Goal: Task Accomplishment & Management: Manage account settings

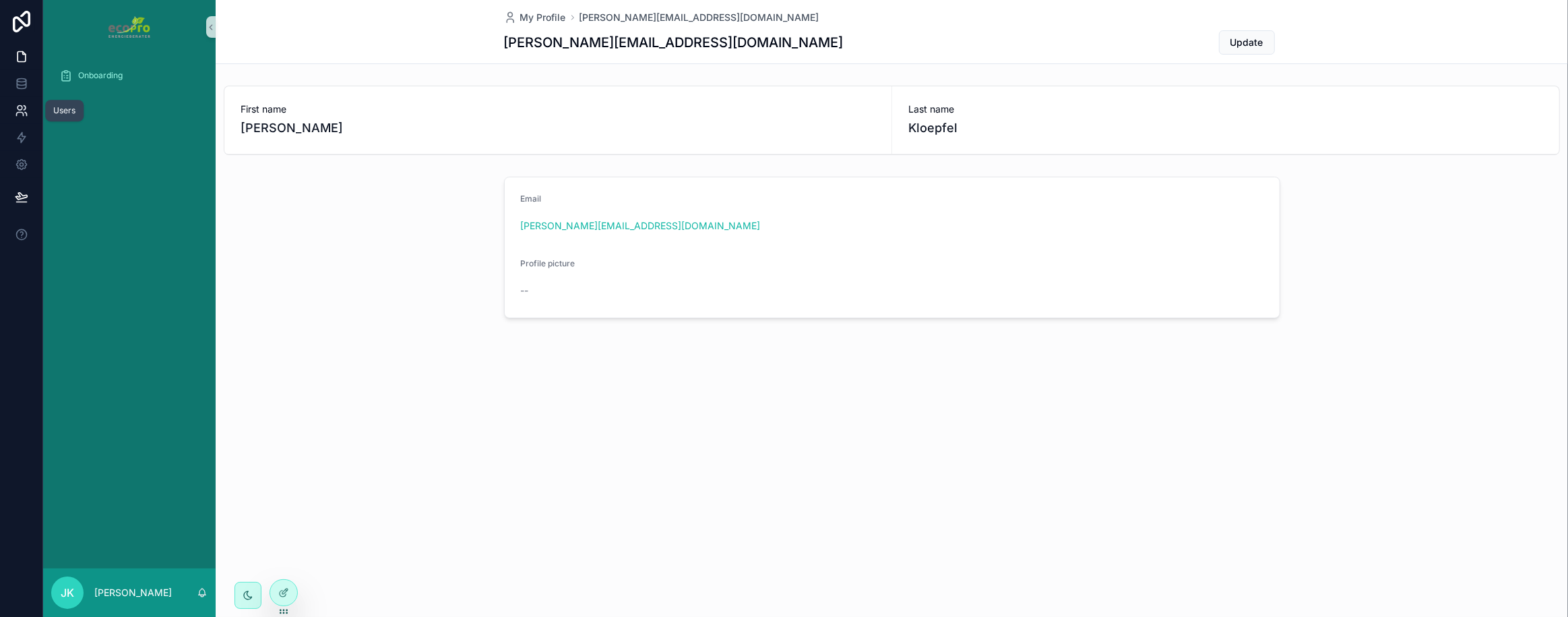
click at [30, 110] on link at bounding box center [21, 110] width 43 height 27
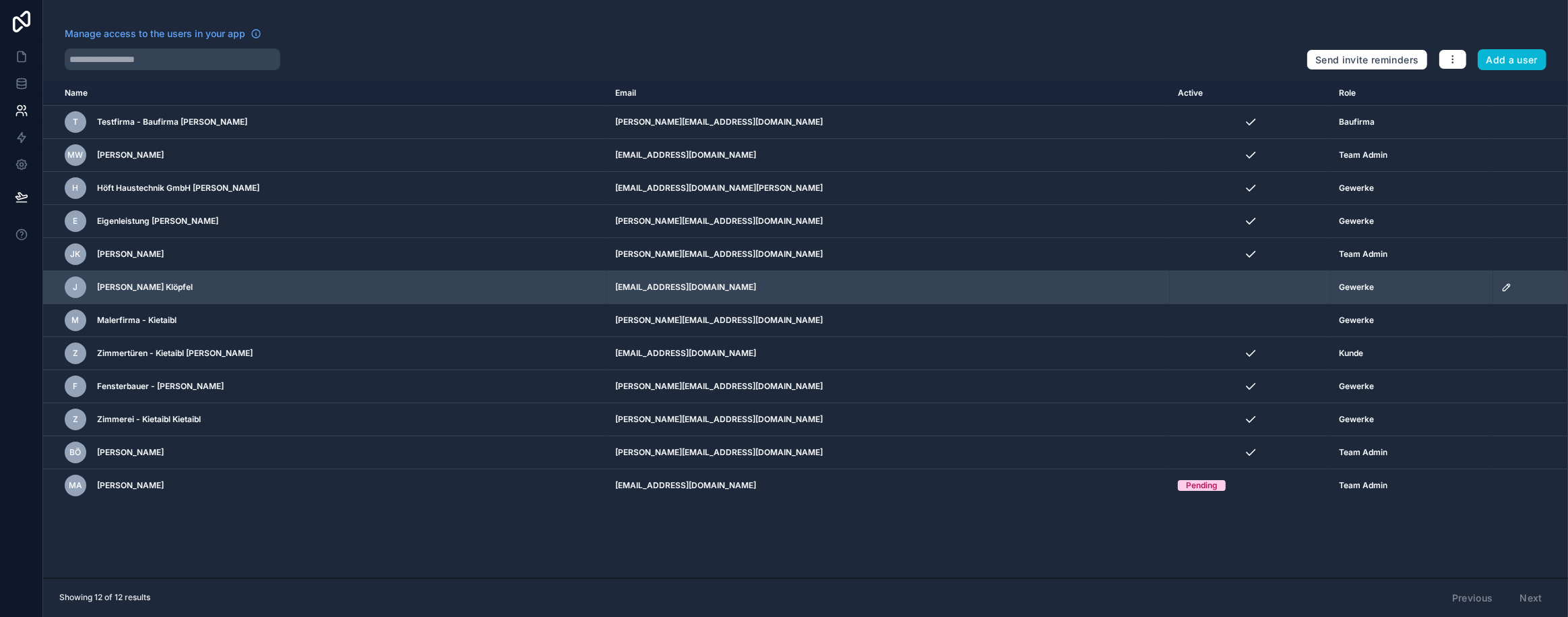
click at [847, 283] on td "[EMAIL_ADDRESS][DOMAIN_NAME]" at bounding box center [889, 287] width 563 height 33
drag, startPoint x: 847, startPoint y: 283, endPoint x: 104, endPoint y: 279, distance: 743.0
click at [104, 279] on div "J [PERSON_NAME] Klöpfel" at bounding box center [259, 286] width 388 height 21
click at [74, 286] on span "J" at bounding box center [76, 287] width 5 height 11
click at [424, 284] on div "J [PERSON_NAME] Klöpfel" at bounding box center [259, 286] width 388 height 21
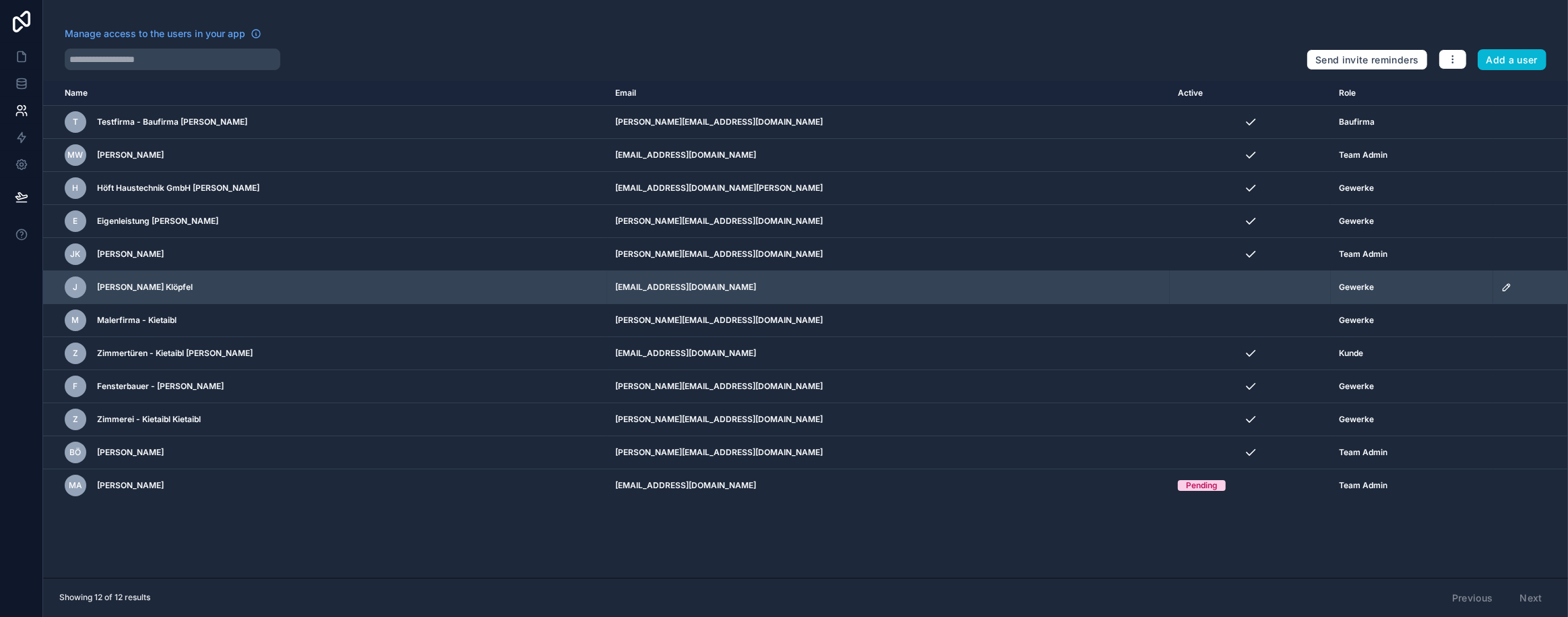
click at [1501, 289] on icon "scrollable content" at bounding box center [1506, 287] width 11 height 11
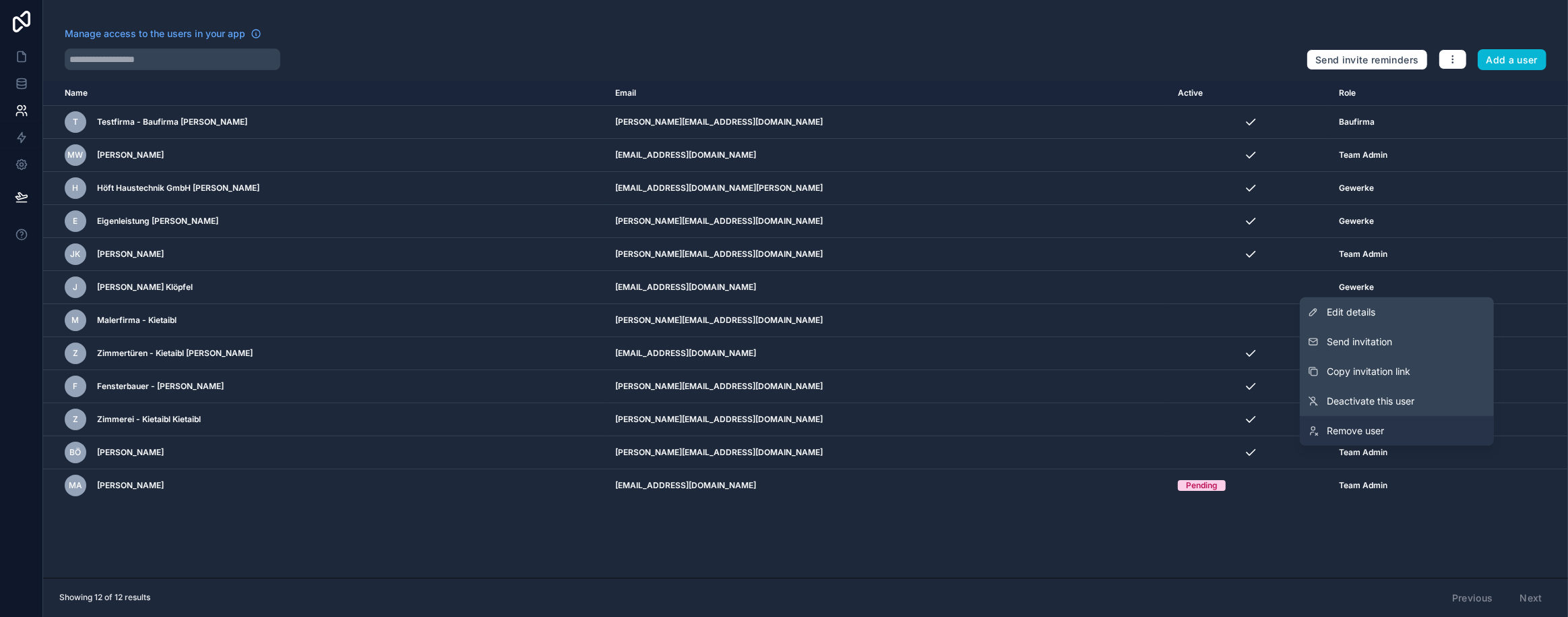
click at [1400, 424] on link "Remove user" at bounding box center [1397, 430] width 195 height 30
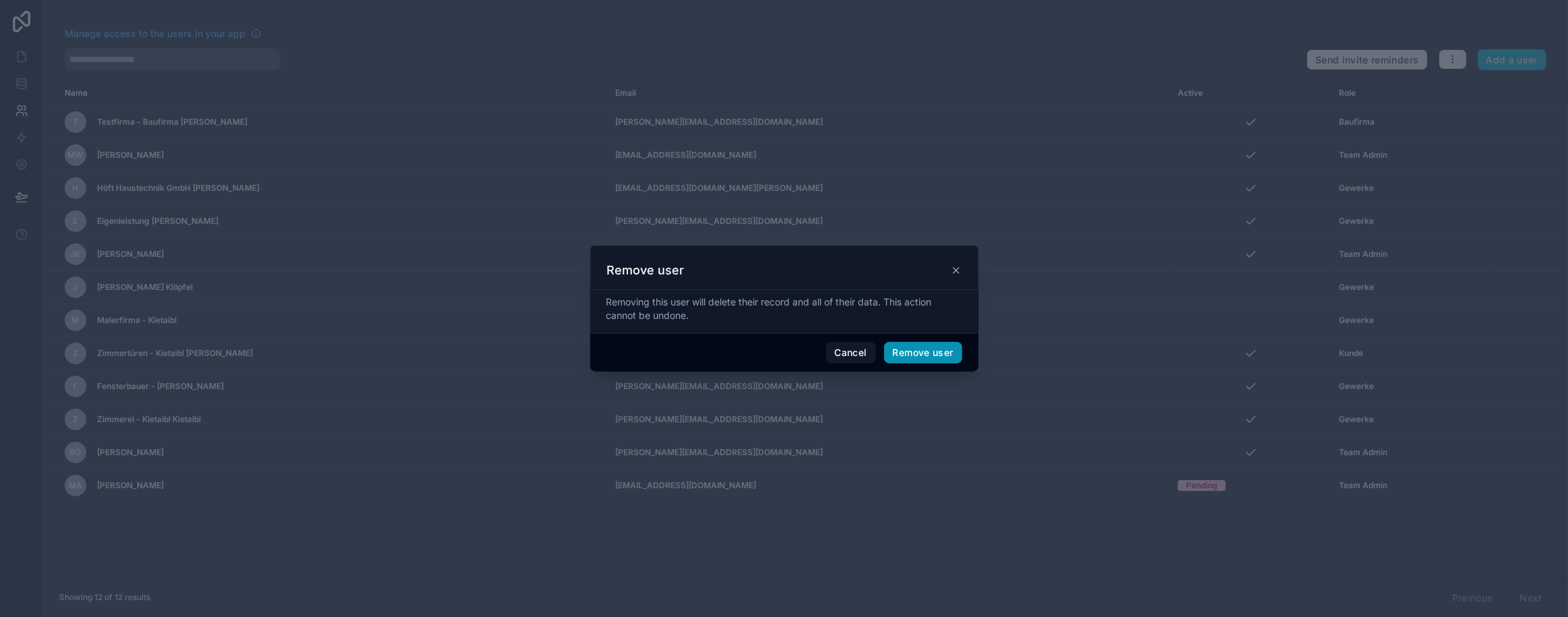
click at [945, 351] on button "Remove user" at bounding box center [923, 352] width 78 height 21
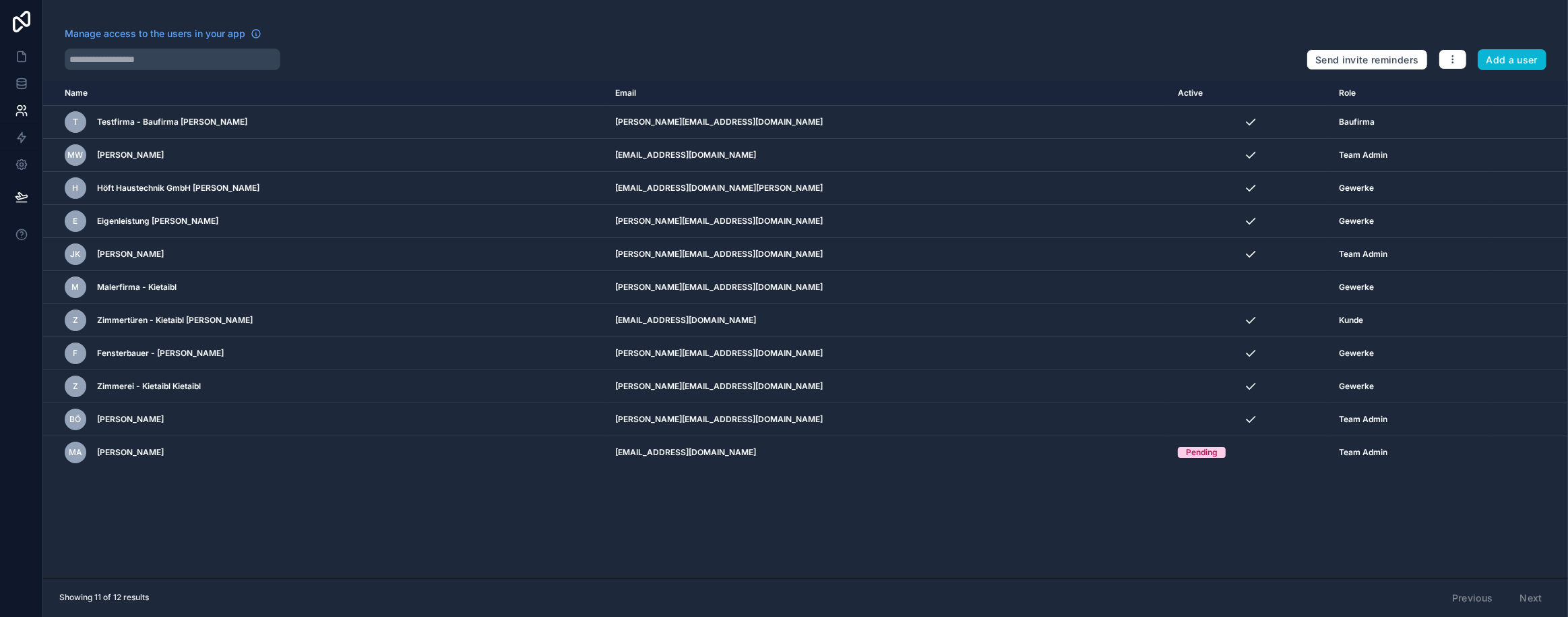
click at [763, 573] on div "Name Email Active Role [DOMAIN_NAME] T Testfirma - Baufirma Gottlieb [EMAIL_ADD…" at bounding box center [805, 329] width 1525 height 497
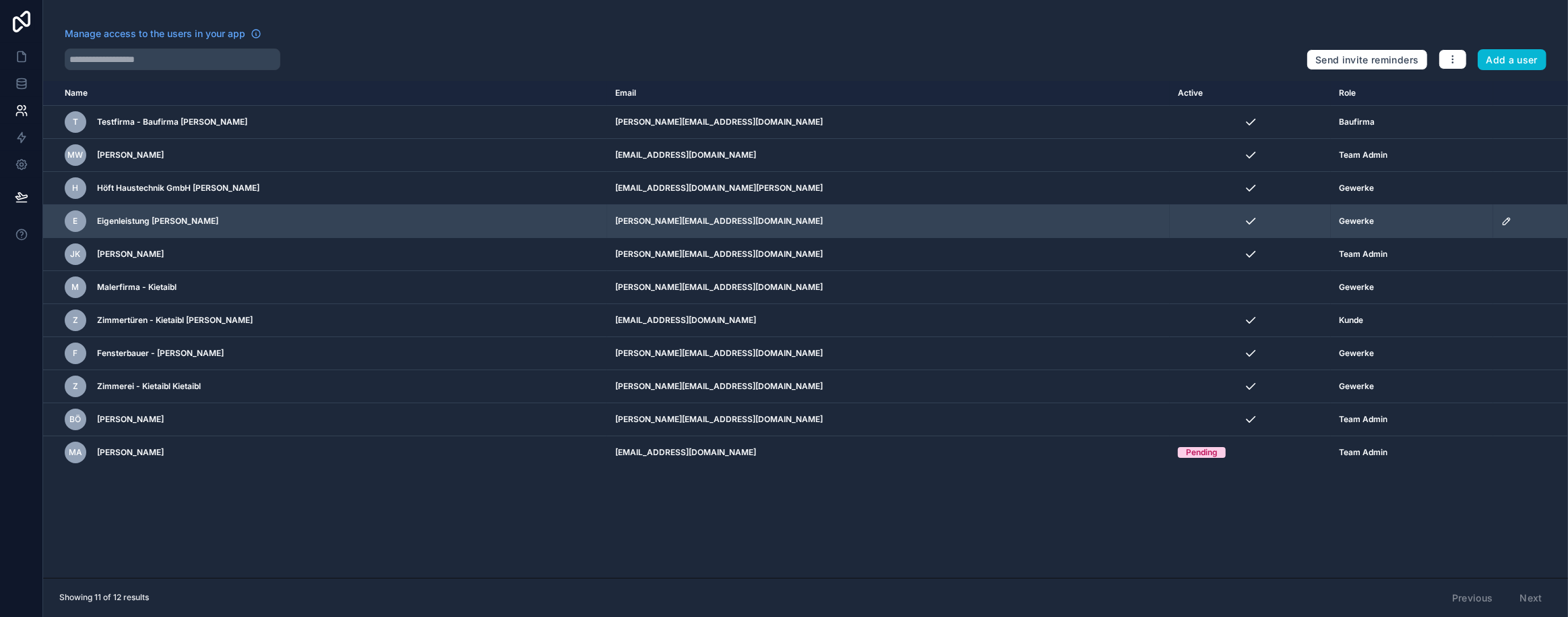
click at [1507, 219] on icon "scrollable content" at bounding box center [1508, 219] width 2 height 2
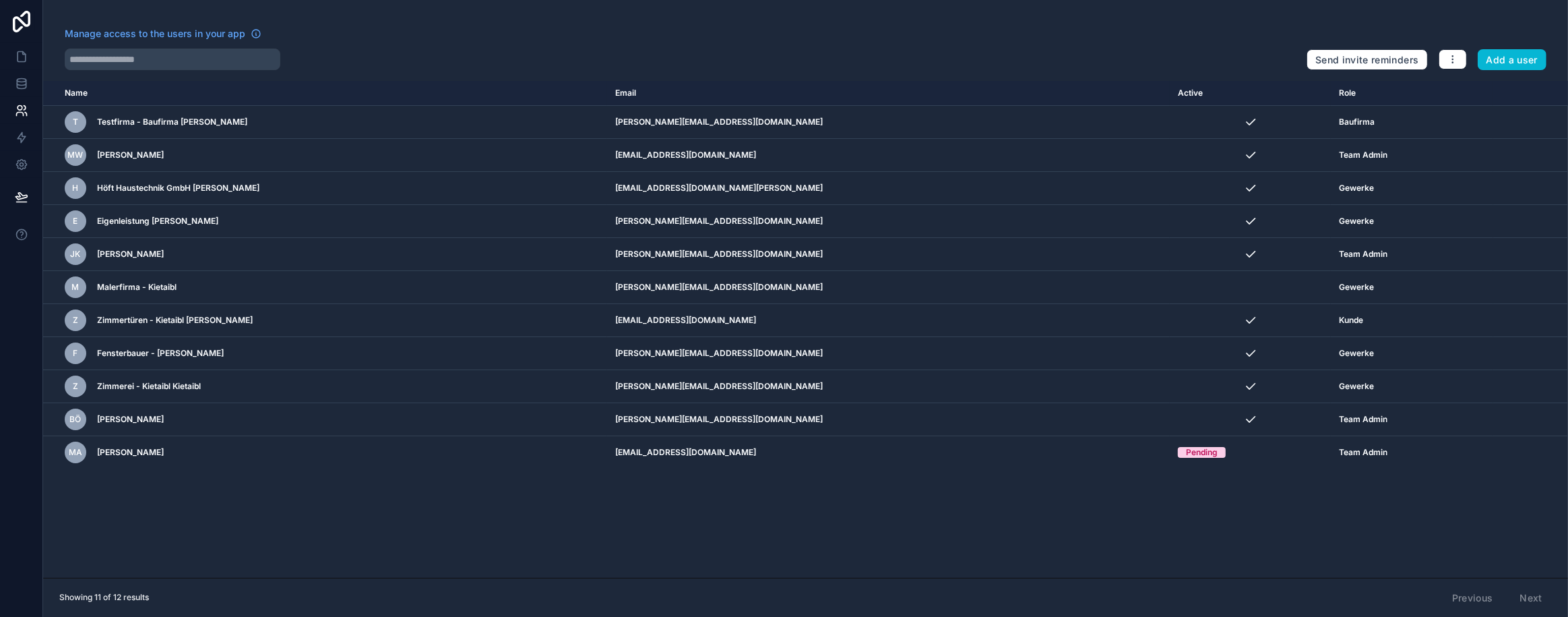
click at [1290, 521] on div "Name Email Active Role [DOMAIN_NAME] T Testfirma - Baufirma Gottlieb [EMAIL_ADD…" at bounding box center [805, 329] width 1525 height 497
click at [18, 58] on icon at bounding box center [21, 57] width 14 height 14
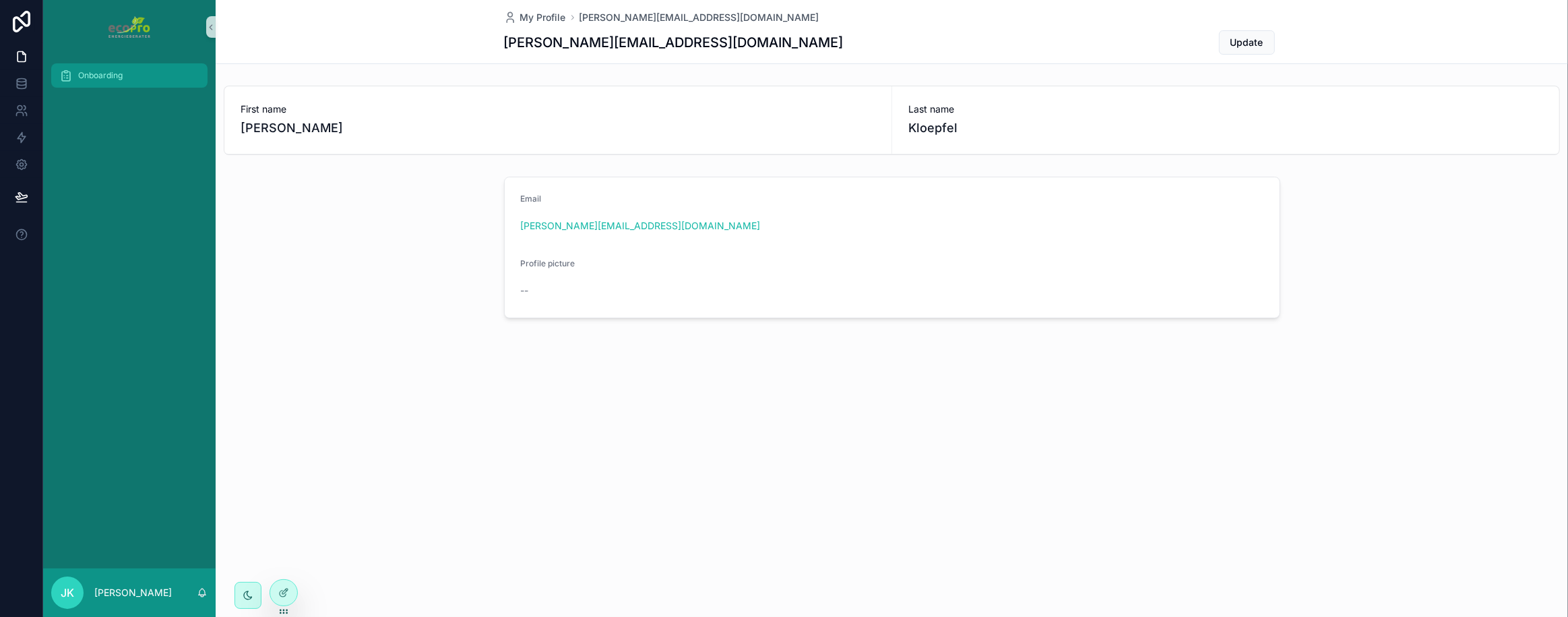
click at [98, 78] on span "Onboarding" at bounding box center [100, 75] width 45 height 11
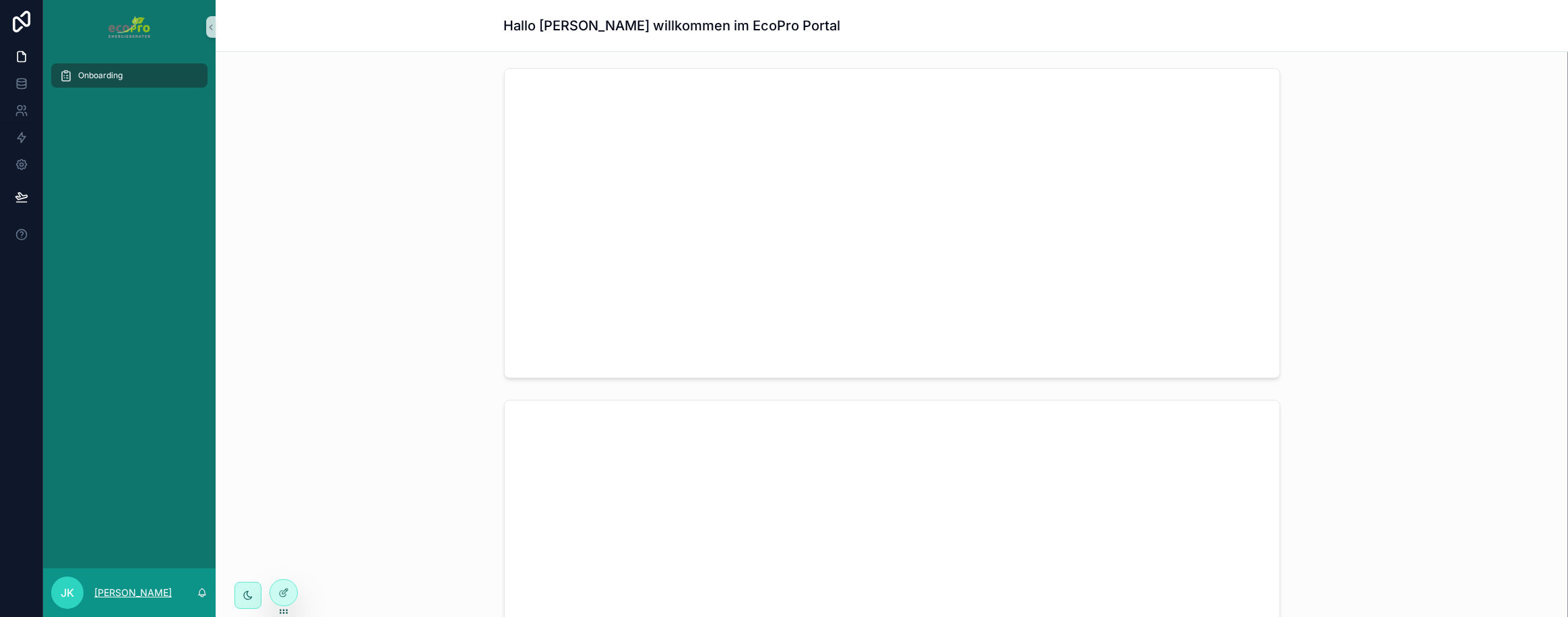
click at [113, 592] on p "[PERSON_NAME]" at bounding box center [133, 592] width 77 height 14
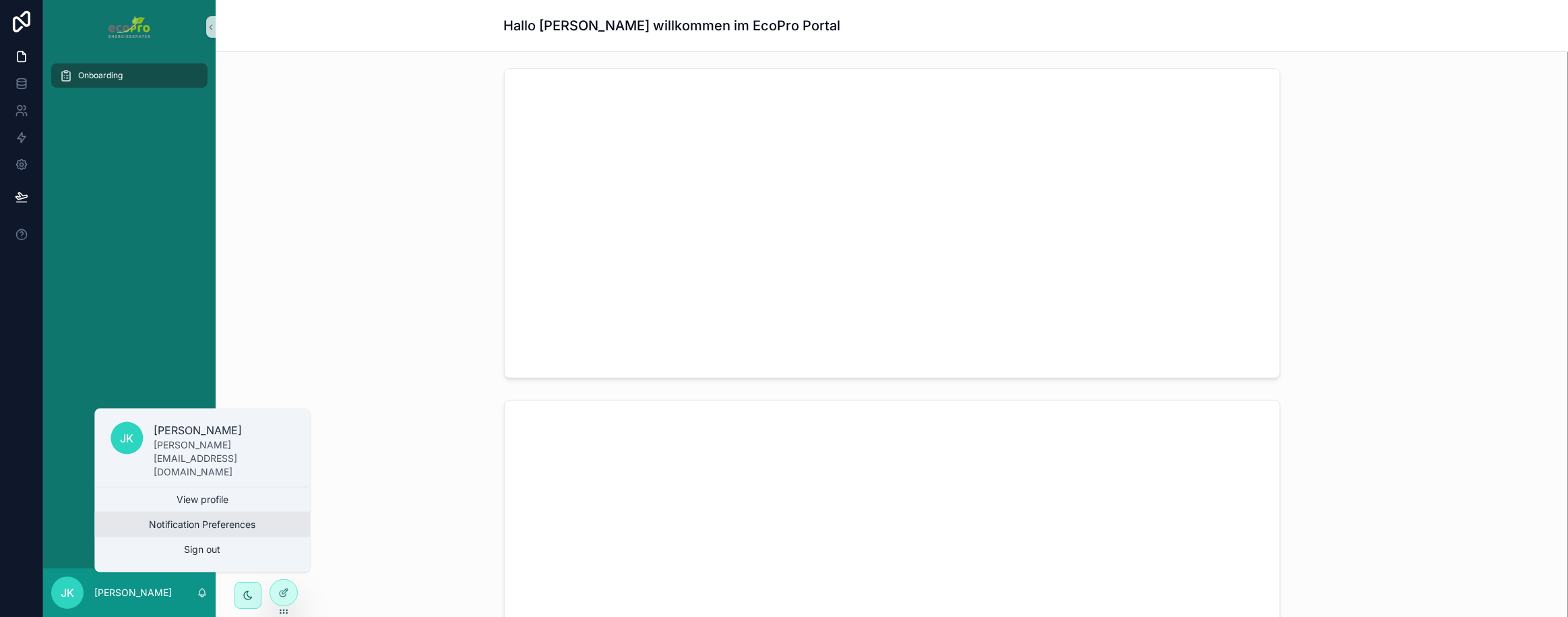
click at [154, 525] on button "Notification Preferences" at bounding box center [202, 524] width 216 height 24
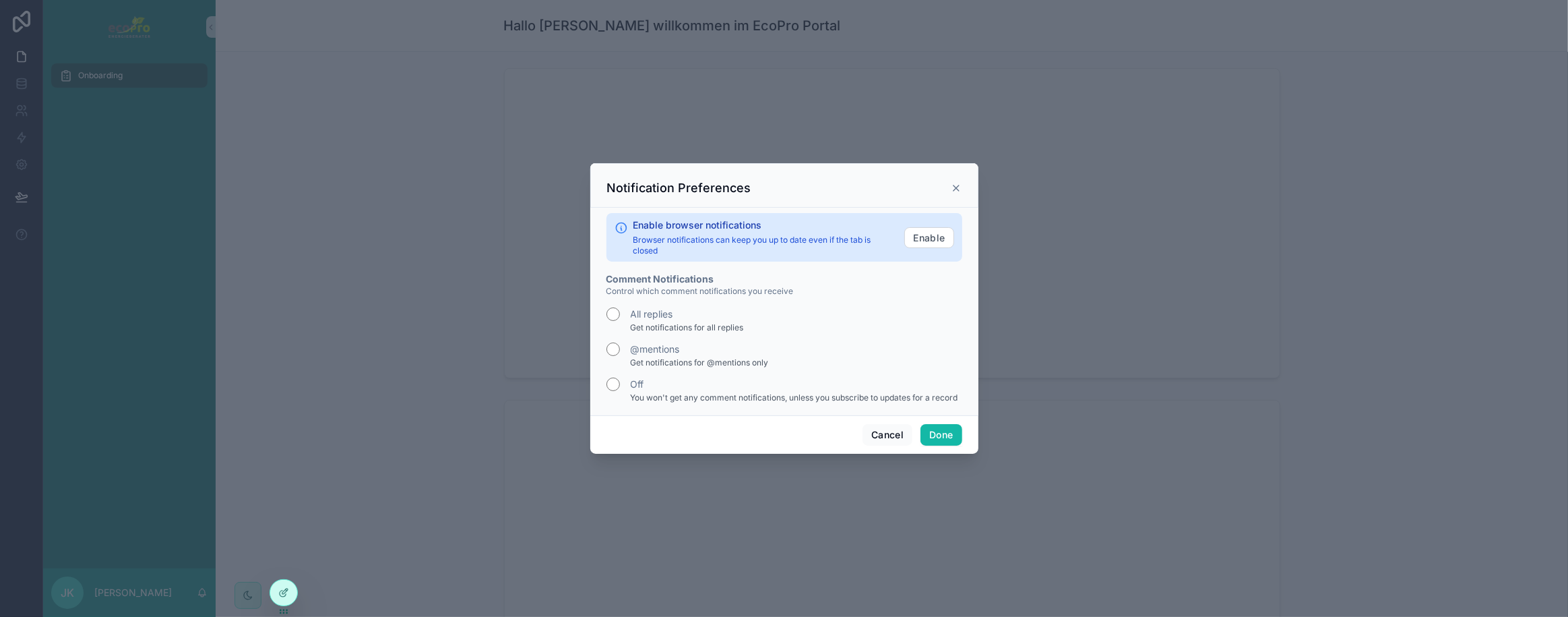
click at [958, 187] on icon "scrollable content" at bounding box center [956, 188] width 11 height 11
